Goal: Task Accomplishment & Management: Manage account settings

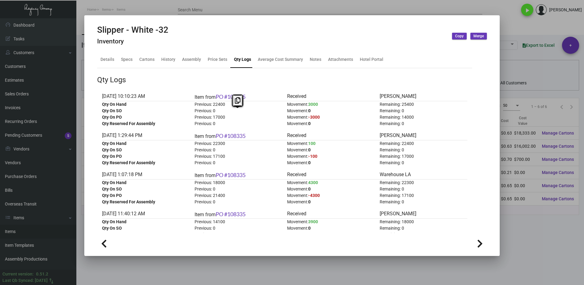
scroll to position [61, 0]
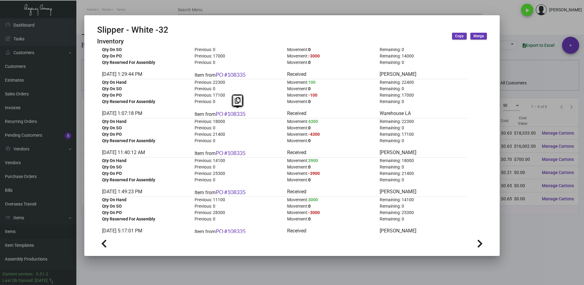
click at [544, 227] on div at bounding box center [292, 142] width 584 height 285
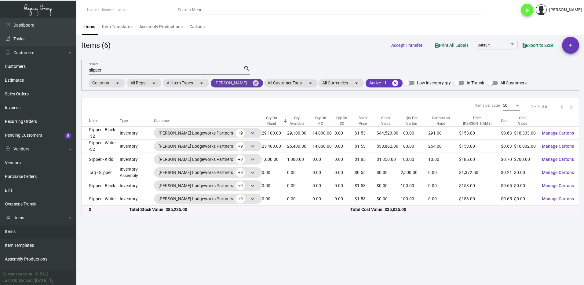
click at [252, 83] on mat-icon "cancel" at bounding box center [255, 82] width 7 height 7
click at [0, 0] on mat-chip at bounding box center [0, 0] width 0 height 0
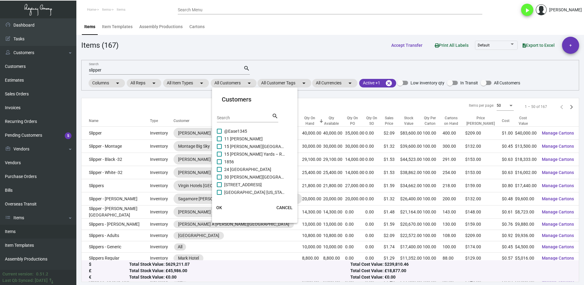
click at [236, 117] on input "Search" at bounding box center [244, 118] width 55 height 5
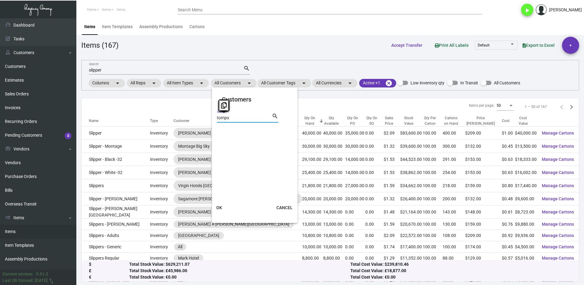
drag, startPoint x: 238, startPoint y: 117, endPoint x: 209, endPoint y: 121, distance: 29.3
click at [213, 121] on mat-card "Customers tomps Search search OK CANCEL" at bounding box center [255, 155] width 86 height 130
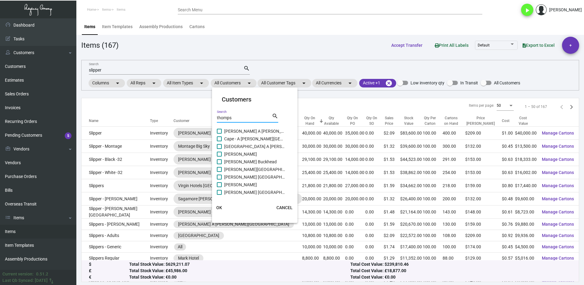
type input "thomps"
click at [225, 164] on span "[PERSON_NAME] Buckhead" at bounding box center [254, 161] width 61 height 7
click at [219, 164] on input "[PERSON_NAME] Buckhead" at bounding box center [219, 164] width 0 height 0
checkbox input "true"
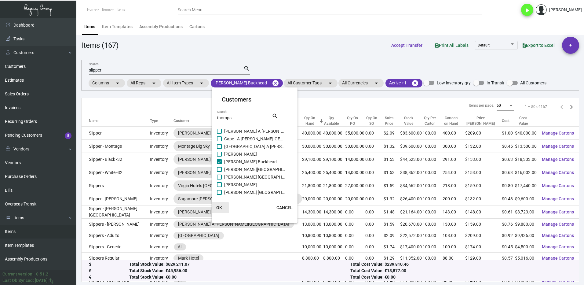
drag, startPoint x: 216, startPoint y: 205, endPoint x: 207, endPoint y: 179, distance: 27.7
click at [216, 205] on button "OK" at bounding box center [220, 207] width 20 height 11
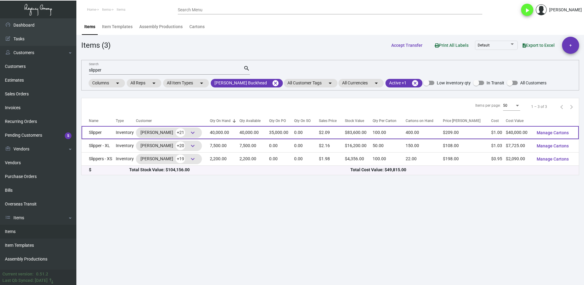
click at [106, 132] on td "Slipper" at bounding box center [99, 132] width 34 height 13
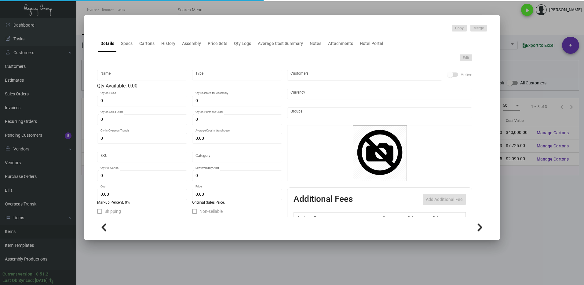
type input "Slipper"
type input "Inventory"
type input "40,000"
type input "35,000"
type input "10,000"
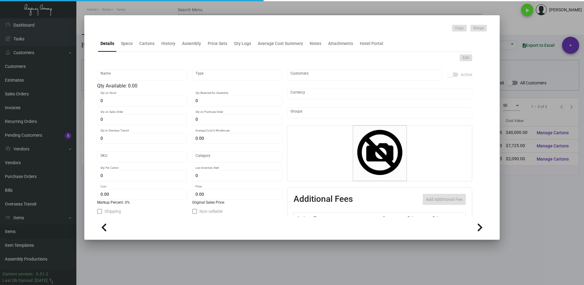
type input "$ 0.91751"
type input "3169"
type input "Overseas"
type input "100"
type input "4,500"
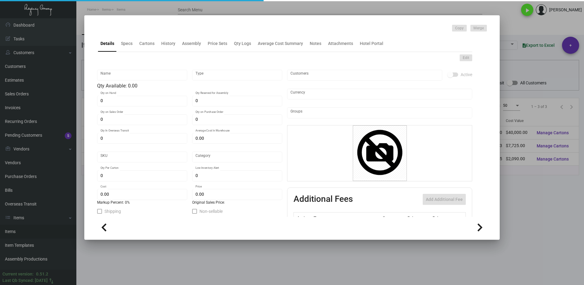
type input "$ 1.00"
type input "$ 2.09"
checkbox input "true"
type input "United States Dollar $"
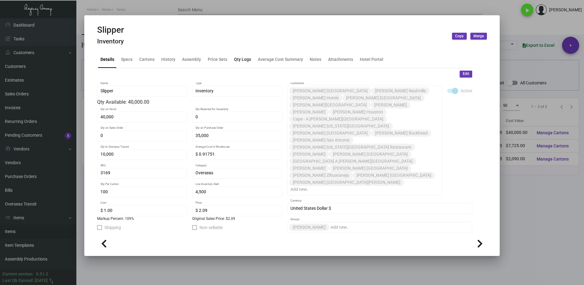
click at [241, 59] on div "Qty Logs" at bounding box center [242, 59] width 17 height 6
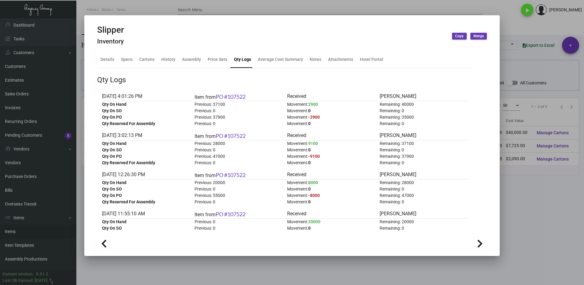
scroll to position [31, 0]
